Goal: Navigation & Orientation: Find specific page/section

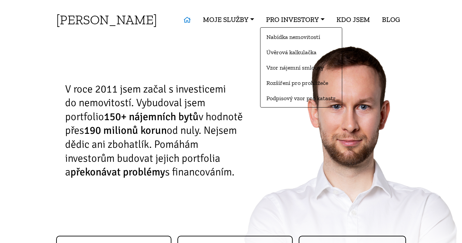
click at [315, 21] on link "PRO INVESTORY" at bounding box center [295, 19] width 70 height 15
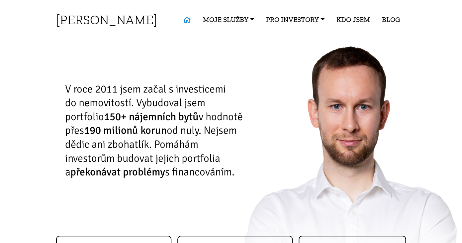
click at [350, 22] on link "KDO JSEM" at bounding box center [354, 19] width 46 height 15
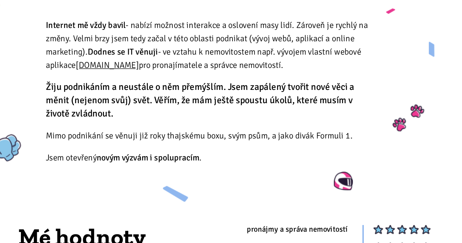
scroll to position [165, 0]
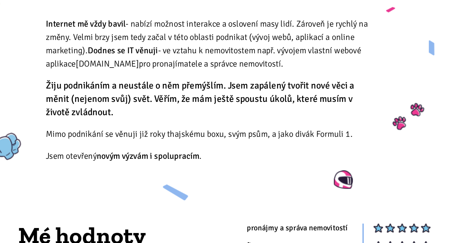
click at [165, 114] on link "[DOMAIN_NAME]" at bounding box center [159, 117] width 44 height 7
click at [377, 144] on img at bounding box center [370, 154] width 24 height 21
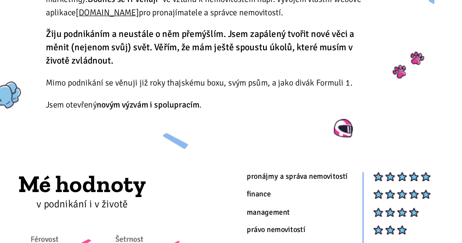
scroll to position [209, 0]
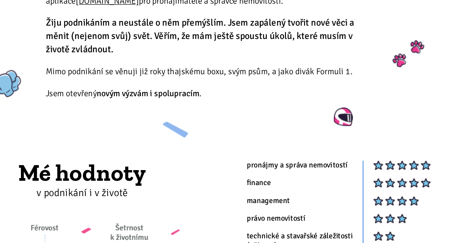
click at [143, 133] on p "Jsem otevřený novým výzvám i spolupracím ." at bounding box center [231, 137] width 230 height 9
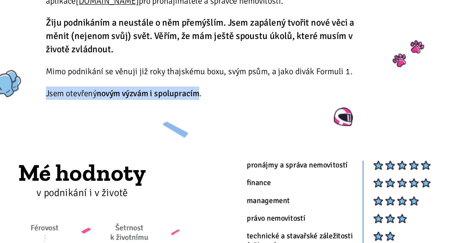
click at [143, 133] on p "Jsem otevřený novým výzvám i spolupracím ." at bounding box center [231, 137] width 230 height 9
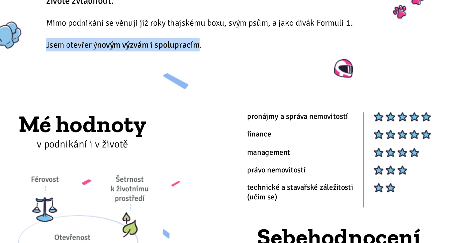
scroll to position [309, 0]
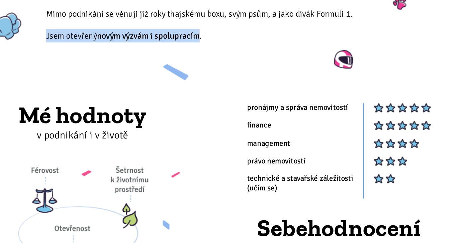
click at [366, 123] on img at bounding box center [365, 126] width 7 height 7
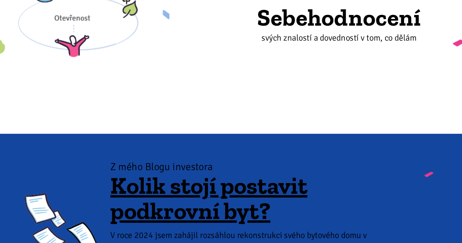
scroll to position [396, 0]
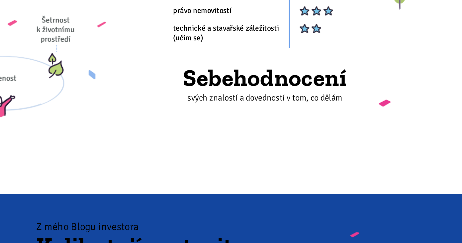
click at [413, 95] on body "Tomáš Kučera ÚVOD MOJE SLUŽBY Strategický mentoring Financování bez limitu Kupt…" at bounding box center [231, 60] width 462 height 912
click at [408, 100] on img at bounding box center [405, 102] width 8 height 5
click at [330, 94] on p "svých znalostí a dovedností v tom, co dělám" at bounding box center [321, 98] width 171 height 9
click at [331, 80] on h2 "Sebehodnocení" at bounding box center [321, 85] width 171 height 18
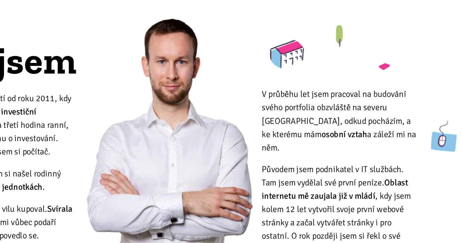
scroll to position [0, 0]
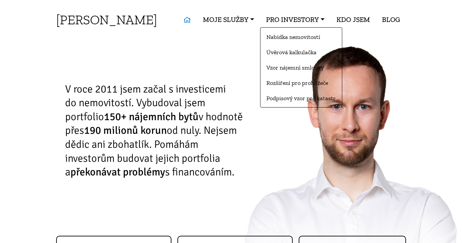
click at [297, 25] on link "PRO INVESTORY" at bounding box center [295, 19] width 70 height 15
click at [291, 84] on link "Rozšíření pro prohlížeče" at bounding box center [301, 82] width 81 height 12
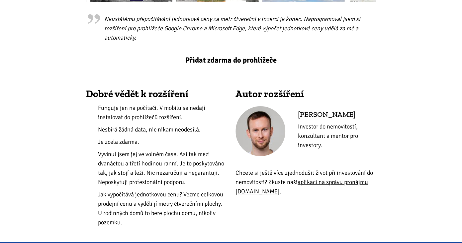
scroll to position [291, 0]
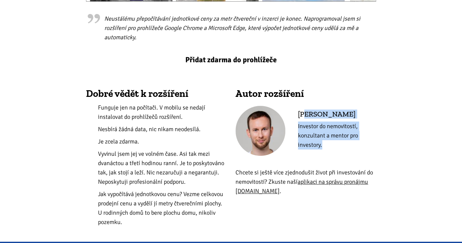
drag, startPoint x: 305, startPoint y: 113, endPoint x: 311, endPoint y: 152, distance: 39.4
click at [311, 152] on div "Tomáš Kučera Investor do nemovitostí, konzultant a mentor pro investory." at bounding box center [337, 132] width 87 height 46
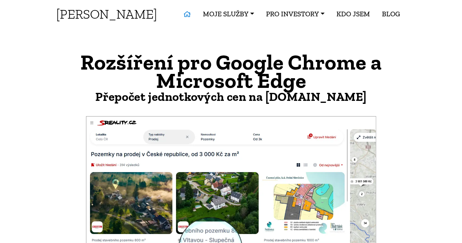
scroll to position [0, 0]
